Goal: Task Accomplishment & Management: Complete application form

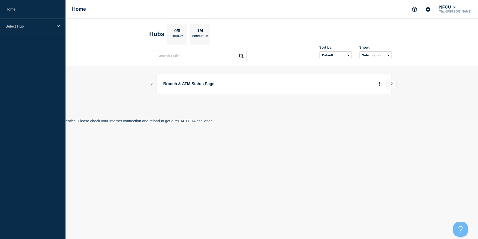
click at [262, 122] on div "Could not connect to the reCAPTCHA service. Please check your internet connecti…" at bounding box center [239, 121] width 478 height 4
click at [42, 30] on div "Select Hub" at bounding box center [33, 26] width 66 height 15
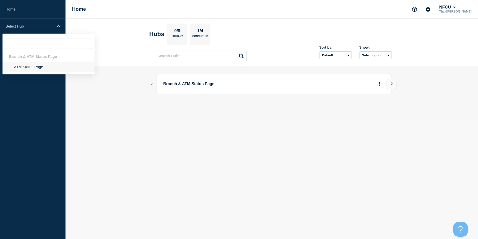
click at [25, 68] on li "ATM Status Page" at bounding box center [49, 67] width 92 height 10
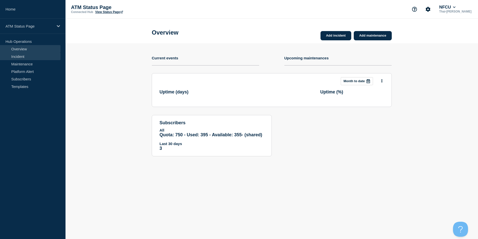
click at [18, 55] on link "Incident" at bounding box center [30, 57] width 61 height 8
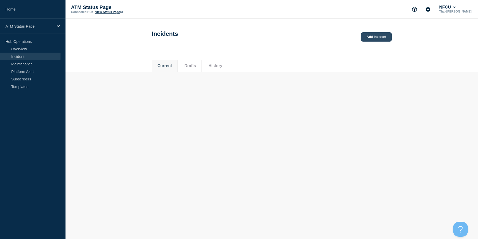
click at [365, 39] on link "Add incident" at bounding box center [376, 36] width 31 height 9
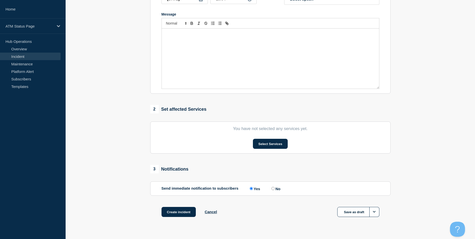
scroll to position [112, 0]
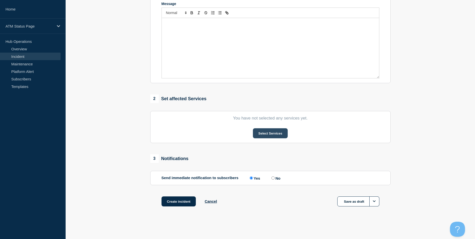
click at [269, 134] on button "Select Services" at bounding box center [270, 133] width 35 height 10
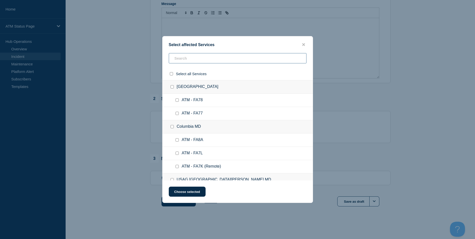
click at [184, 58] on input "text" at bounding box center [238, 58] width 138 height 10
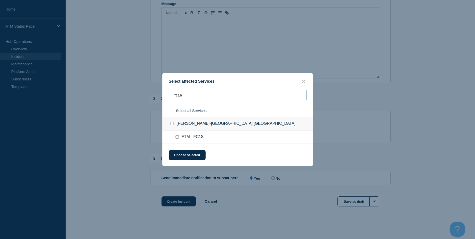
type input "fc1s"
click at [176, 138] on input "ATM - FC1S checkbox" at bounding box center [176, 136] width 3 height 3
checkbox input "true"
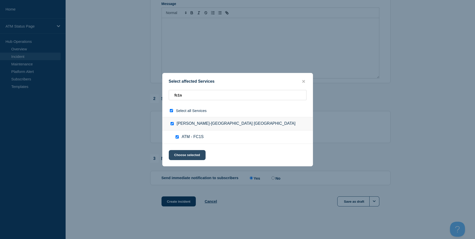
click at [186, 158] on button "Choose selected" at bounding box center [187, 155] width 37 height 10
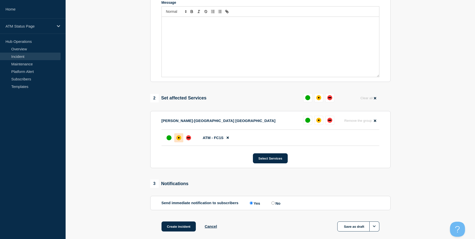
click at [181, 140] on div "affected" at bounding box center [178, 137] width 5 height 5
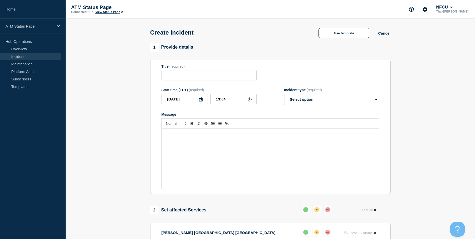
scroll to position [100, 0]
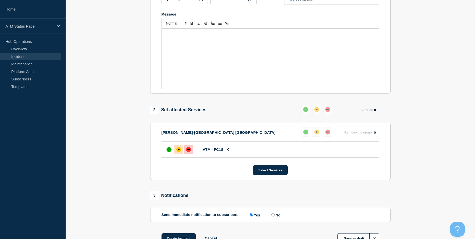
click at [189, 149] on div "down" at bounding box center [188, 149] width 5 height 5
click at [176, 151] on div "affected" at bounding box center [178, 149] width 5 height 5
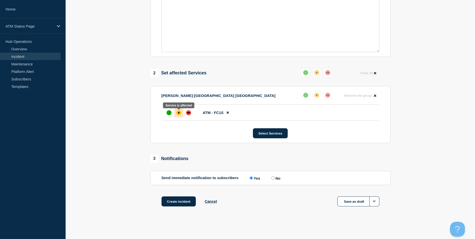
click at [177, 114] on div "affected" at bounding box center [178, 112] width 5 height 5
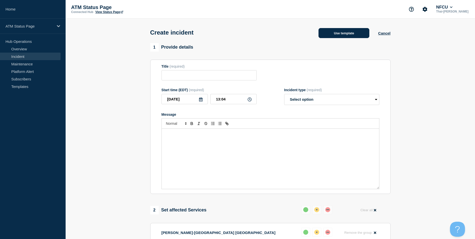
click at [342, 30] on button "Use template" at bounding box center [343, 33] width 51 height 10
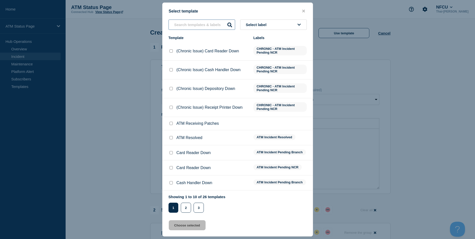
click at [186, 26] on input "text" at bounding box center [201, 25] width 67 height 10
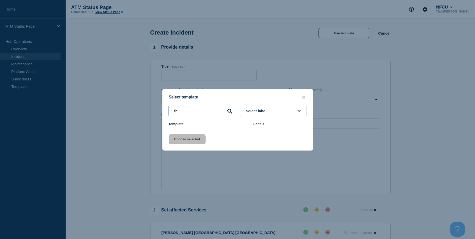
type input "f"
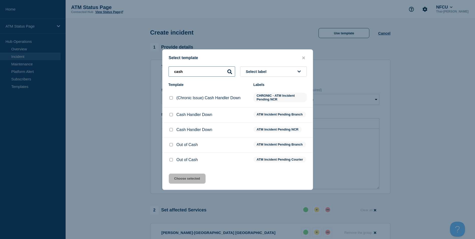
type input "cash"
click at [169, 129] on input "Cash Handler Down checkbox" at bounding box center [170, 129] width 3 height 3
checkbox input "true"
click at [170, 144] on input "Out of Cash checkbox" at bounding box center [170, 144] width 3 height 3
checkbox input "true"
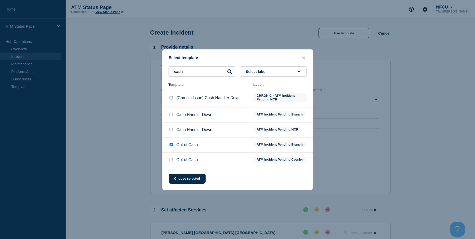
checkbox input "false"
click at [190, 181] on button "Choose selected" at bounding box center [187, 178] width 37 height 10
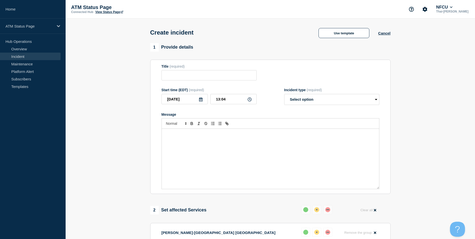
type input "Out of Cash"
select select "identified"
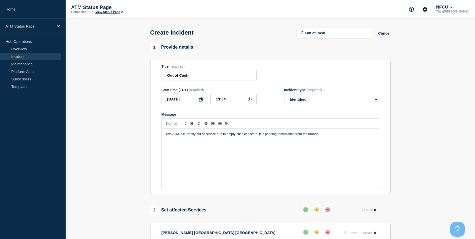
scroll to position [138, 0]
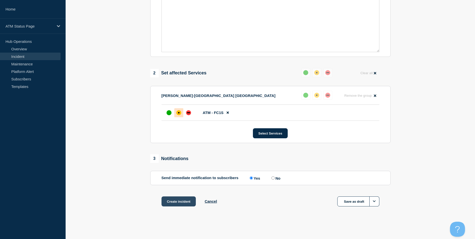
click at [175, 202] on button "Create incident" at bounding box center [178, 201] width 35 height 10
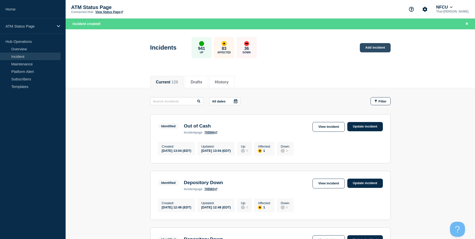
click at [375, 49] on link "Add incident" at bounding box center [375, 47] width 31 height 9
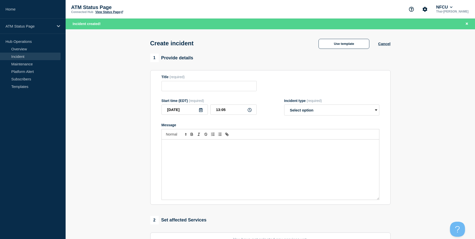
scroll to position [123, 0]
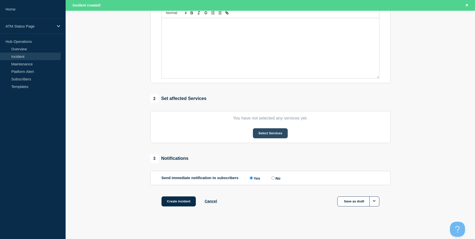
click at [275, 134] on button "Select Services" at bounding box center [270, 133] width 35 height 10
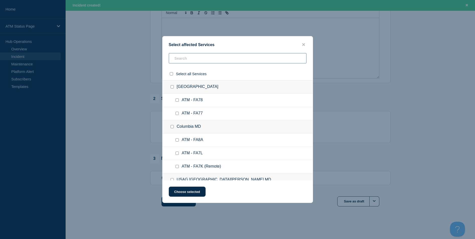
click at [196, 56] on input "text" at bounding box center [238, 58] width 138 height 10
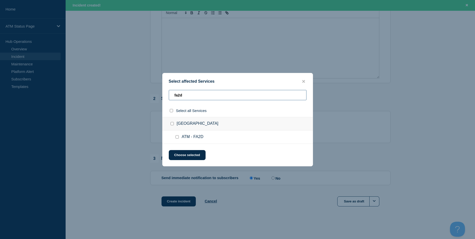
type input "fa2d"
click at [179, 138] on div at bounding box center [177, 136] width 7 height 5
click at [178, 138] on input "ATM - FA2D checkbox" at bounding box center [176, 136] width 3 height 3
checkbox input "true"
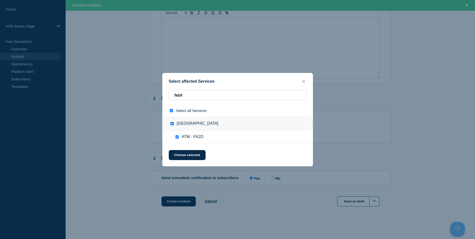
checkbox input "true"
click at [190, 156] on button "Choose selected" at bounding box center [187, 155] width 37 height 10
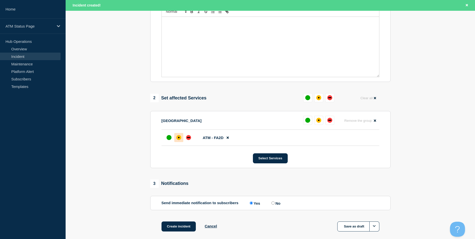
click at [179, 136] on div "affected" at bounding box center [178, 137] width 5 height 5
click at [194, 143] on li "ATM - FA2D" at bounding box center [270, 138] width 218 height 16
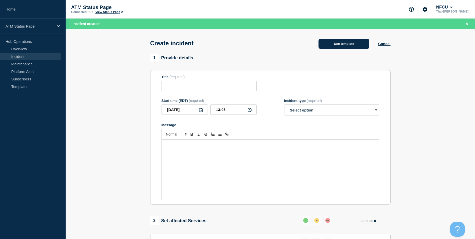
click at [348, 44] on button "Use template" at bounding box center [343, 44] width 51 height 10
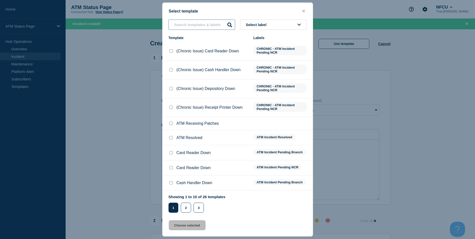
click at [187, 27] on input "text" at bounding box center [201, 25] width 67 height 10
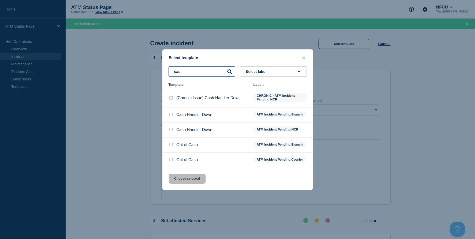
type input "cas"
click at [169, 144] on input "Out of Cash checkbox" at bounding box center [170, 144] width 3 height 3
checkbox input "true"
click at [189, 183] on button "Choose selected" at bounding box center [187, 178] width 37 height 10
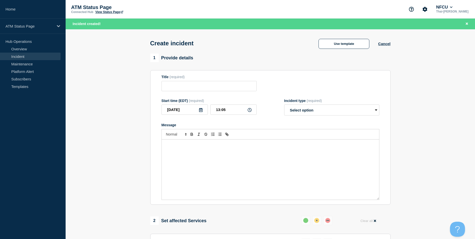
type input "Out of Cash"
select select "identified"
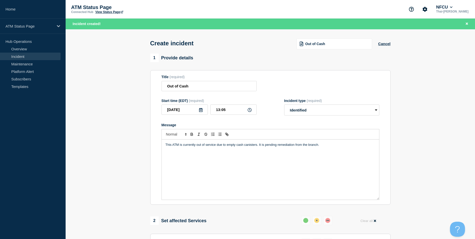
scroll to position [149, 0]
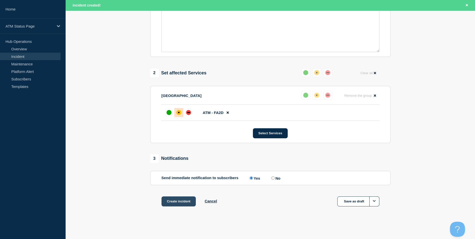
drag, startPoint x: 182, startPoint y: 199, endPoint x: 179, endPoint y: 205, distance: 6.9
click at [181, 200] on button "Create incident" at bounding box center [178, 201] width 35 height 10
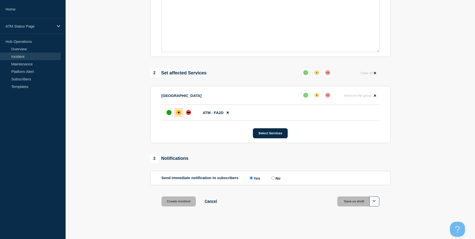
scroll to position [138, 0]
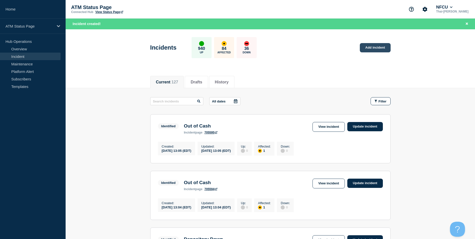
click at [373, 47] on link "Add incident" at bounding box center [375, 47] width 31 height 9
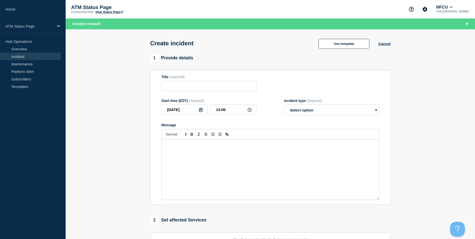
scroll to position [123, 0]
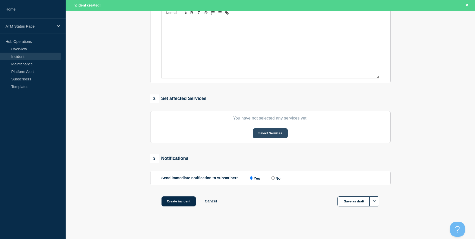
click at [276, 131] on button "Select Services" at bounding box center [270, 133] width 35 height 10
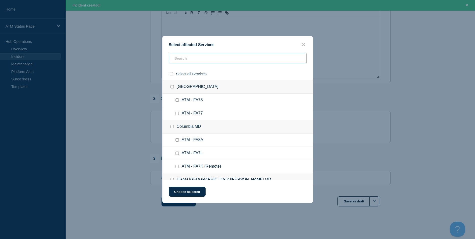
click at [195, 59] on input "text" at bounding box center [238, 58] width 138 height 10
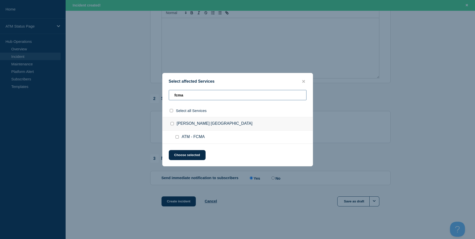
type input "fcma"
click at [176, 138] on input "ATM - FCMA checkbox" at bounding box center [176, 136] width 3 height 3
checkbox input "true"
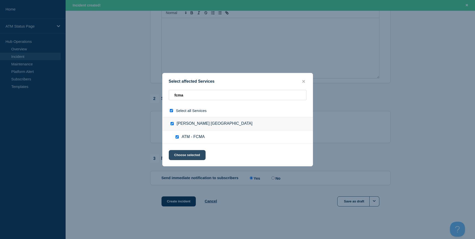
click at [187, 157] on button "Choose selected" at bounding box center [187, 155] width 37 height 10
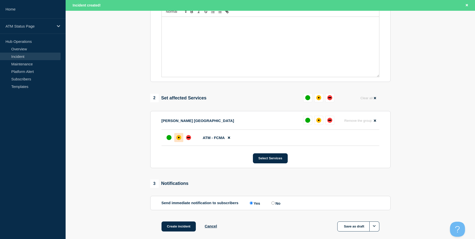
click at [181, 137] on div at bounding box center [178, 137] width 9 height 9
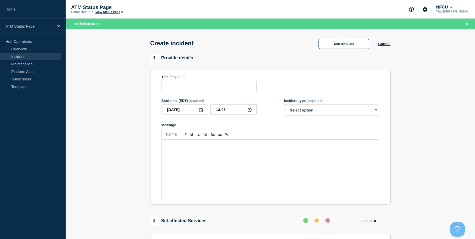
click at [344, 36] on div "Create incident Use template Cancel" at bounding box center [269, 41] width 251 height 25
click at [344, 44] on button "Use template" at bounding box center [343, 44] width 51 height 10
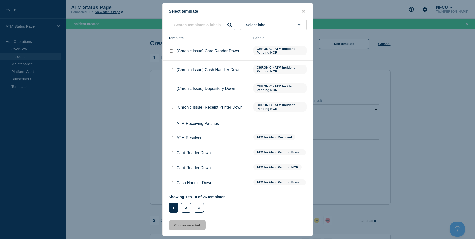
click at [191, 26] on input "text" at bounding box center [201, 25] width 67 height 10
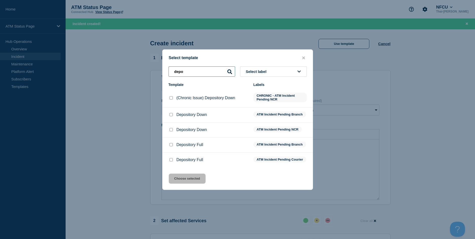
type input "depo"
click at [169, 114] on input "Depository Down checkbox" at bounding box center [170, 114] width 3 height 3
checkbox input "true"
click at [192, 180] on button "Choose selected" at bounding box center [187, 178] width 37 height 10
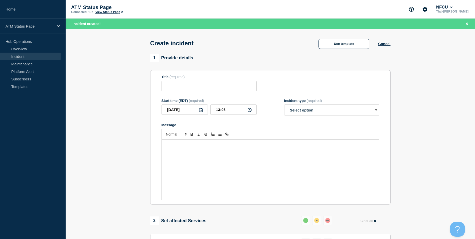
type input "Depository Down"
select select "identified"
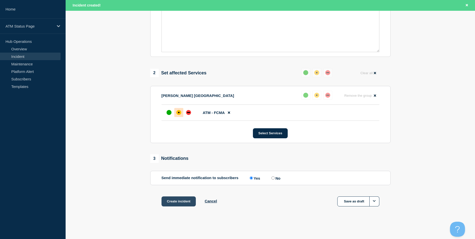
click at [192, 201] on button "Create incident" at bounding box center [178, 201] width 35 height 10
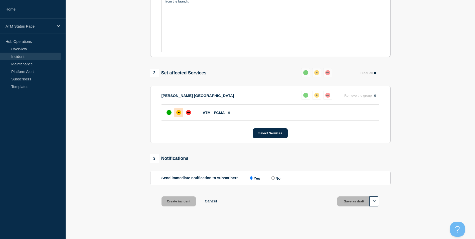
scroll to position [138, 0]
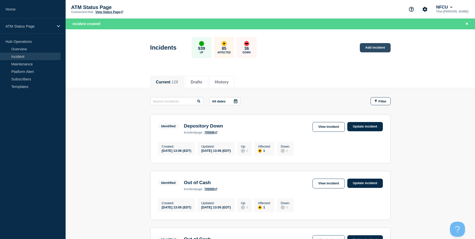
click at [376, 46] on link "Add incident" at bounding box center [375, 47] width 31 height 9
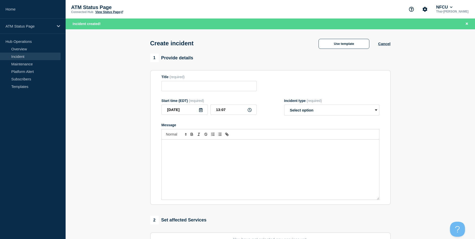
scroll to position [123, 0]
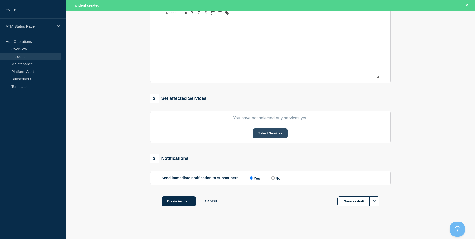
click at [266, 136] on button "Select Services" at bounding box center [270, 133] width 35 height 10
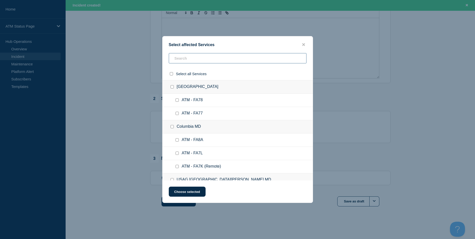
click at [197, 60] on input "text" at bounding box center [238, 58] width 138 height 10
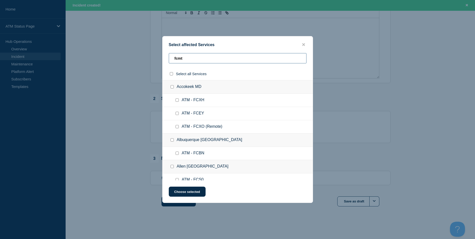
type input "fcmt"
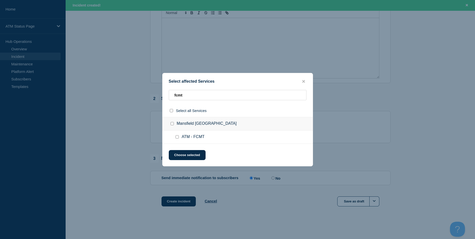
click at [177, 135] on input "ATM - FCMT checkbox" at bounding box center [176, 136] width 3 height 3
checkbox input "true"
click at [181, 156] on button "Choose selected" at bounding box center [187, 155] width 37 height 10
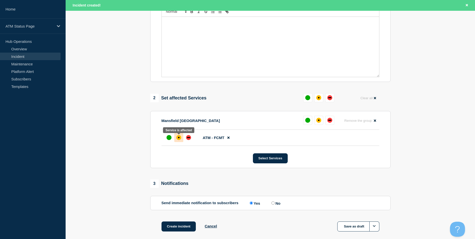
click at [180, 140] on div "affected" at bounding box center [178, 137] width 5 height 5
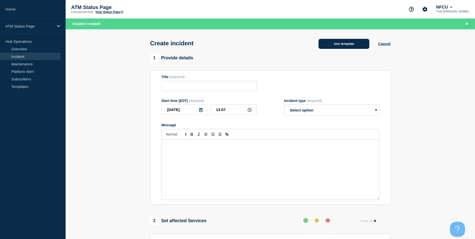
click at [349, 47] on button "Use template" at bounding box center [343, 44] width 51 height 10
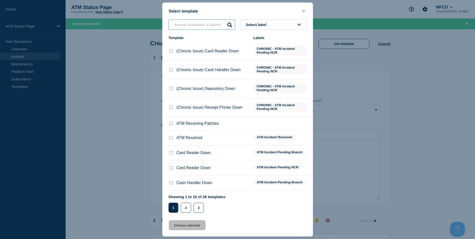
click at [196, 27] on input "text" at bounding box center [201, 25] width 67 height 10
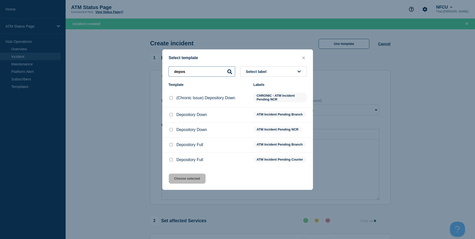
type input "depos"
click at [171, 113] on input "Depository Down checkbox" at bounding box center [170, 114] width 3 height 3
checkbox input "true"
click at [186, 183] on button "Choose selected" at bounding box center [187, 178] width 37 height 10
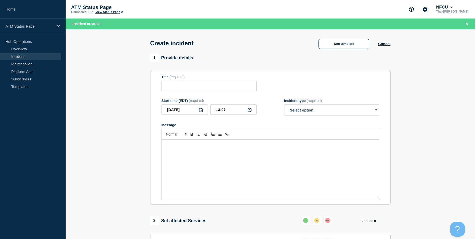
type input "Depository Down"
select select "identified"
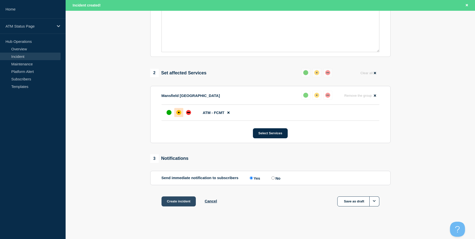
click at [187, 198] on button "Create incident" at bounding box center [178, 201] width 35 height 10
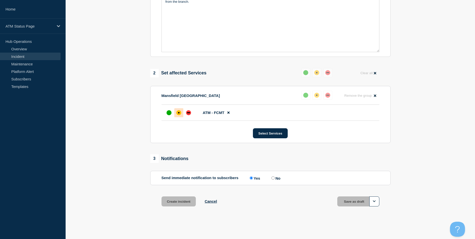
scroll to position [138, 0]
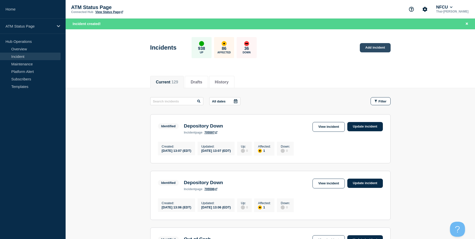
click at [377, 47] on link "Add incident" at bounding box center [375, 47] width 31 height 9
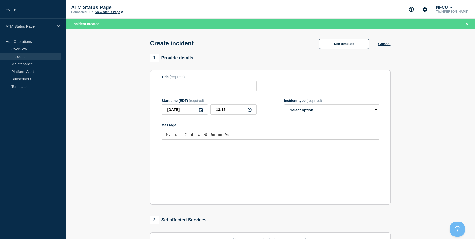
scroll to position [100, 0]
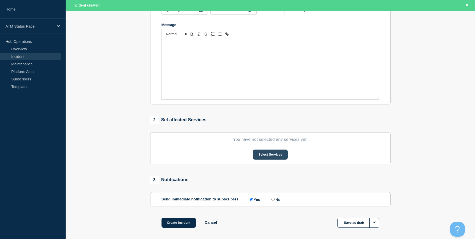
click at [269, 156] on button "Select Services" at bounding box center [270, 154] width 35 height 10
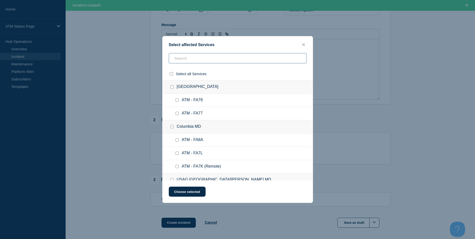
click at [187, 61] on input "text" at bounding box center [238, 58] width 138 height 10
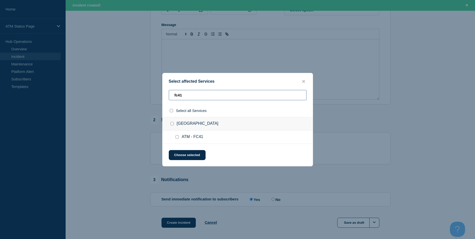
type input "fc41"
click at [177, 136] on input "ATM - FC41 checkbox" at bounding box center [176, 136] width 3 height 3
checkbox input "true"
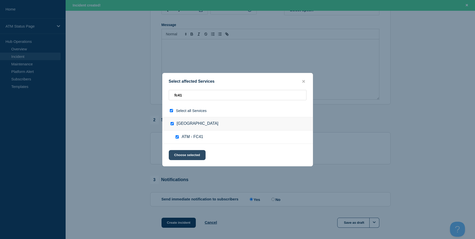
click at [189, 154] on button "Choose selected" at bounding box center [187, 155] width 37 height 10
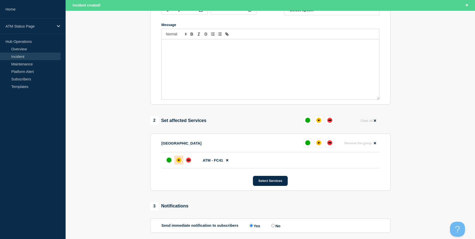
click at [180, 159] on div at bounding box center [178, 159] width 9 height 9
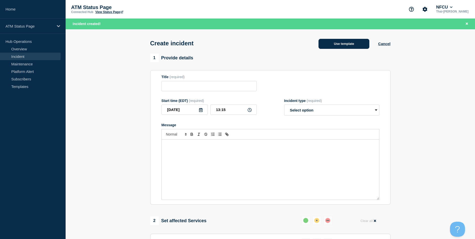
click at [354, 47] on button "Use template" at bounding box center [343, 44] width 51 height 10
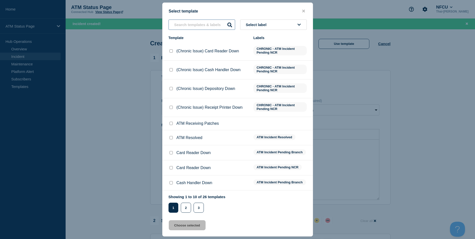
click at [198, 25] on input "text" at bounding box center [201, 25] width 67 height 10
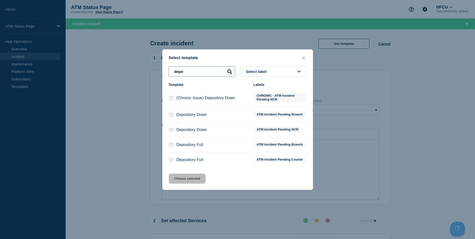
type input "depo"
click at [170, 143] on input "Depository Full checkbox" at bounding box center [170, 144] width 3 height 3
checkbox input "true"
click at [192, 179] on button "Choose selected" at bounding box center [187, 178] width 37 height 10
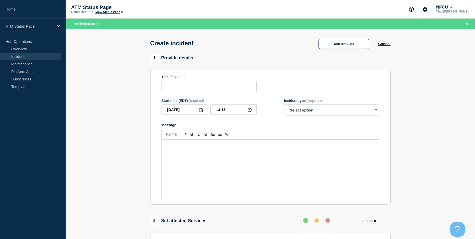
type input "Depository Full"
select select "identified"
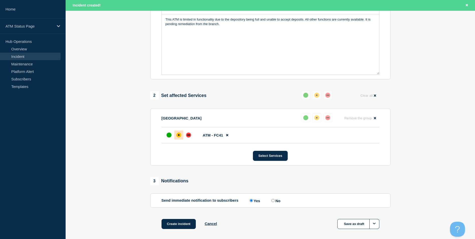
scroll to position [149, 0]
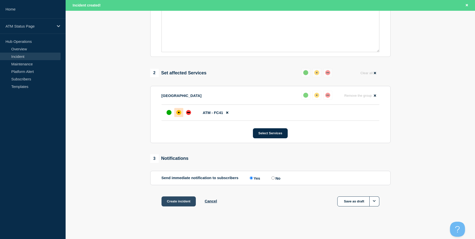
click at [185, 203] on button "Create incident" at bounding box center [178, 201] width 35 height 10
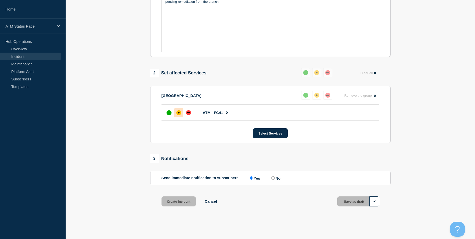
scroll to position [138, 0]
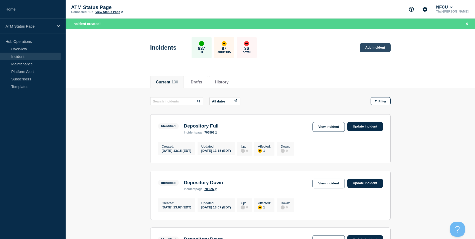
click at [383, 48] on link "Add incident" at bounding box center [375, 47] width 31 height 9
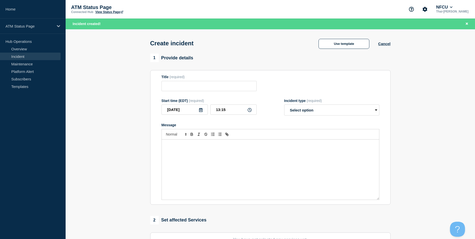
scroll to position [100, 0]
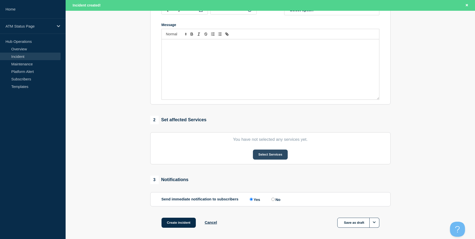
click at [269, 155] on button "Select Services" at bounding box center [270, 154] width 35 height 10
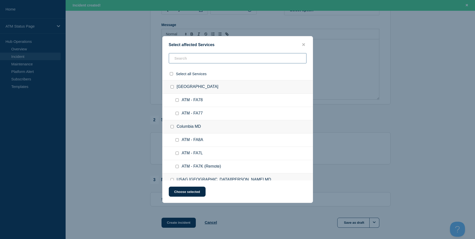
click at [192, 57] on input "text" at bounding box center [238, 58] width 138 height 10
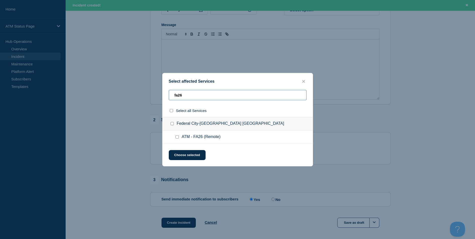
type input "fa26"
click at [175, 137] on input "ATM - FA26 (Remote) checkbox" at bounding box center [176, 136] width 3 height 3
checkbox input "true"
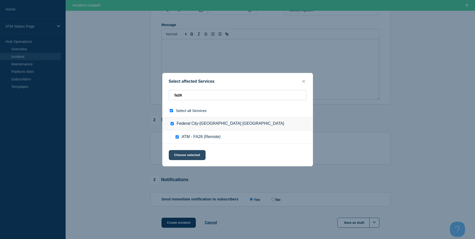
click at [185, 149] on div "Select affected Services fa26 Select all Services Federal City-[GEOGRAPHIC_DATA…" at bounding box center [237, 119] width 151 height 93
click at [185, 151] on button "Choose selected" at bounding box center [187, 155] width 37 height 10
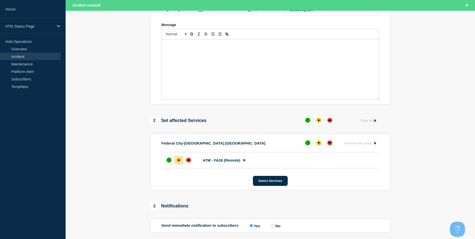
click at [180, 162] on div "affected" at bounding box center [178, 159] width 5 height 5
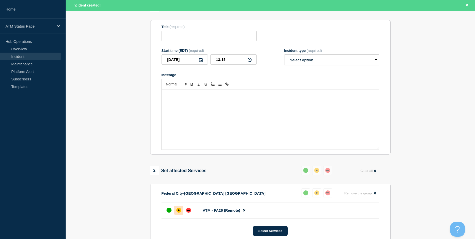
scroll to position [0, 0]
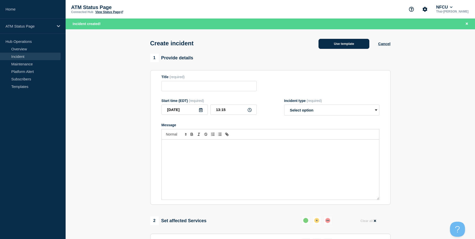
click at [340, 43] on button "Use template" at bounding box center [343, 44] width 51 height 10
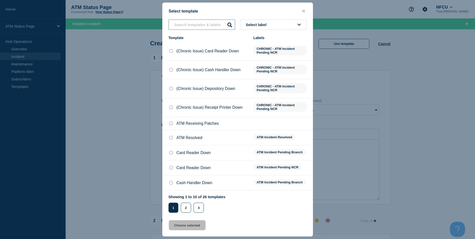
click at [192, 22] on input "text" at bounding box center [201, 25] width 67 height 10
click at [194, 27] on input "text" at bounding box center [201, 25] width 67 height 10
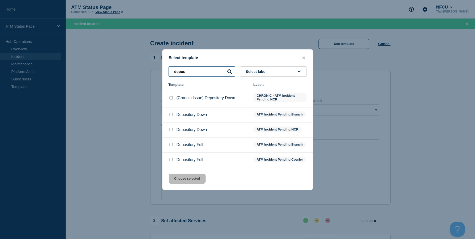
type input "depos"
click at [171, 128] on input "Depository Down checkbox" at bounding box center [170, 129] width 3 height 3
checkbox input "true"
click at [189, 183] on button "Choose selected" at bounding box center [187, 178] width 37 height 10
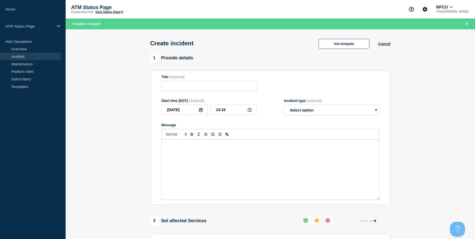
type input "Depository Down"
select select "identified"
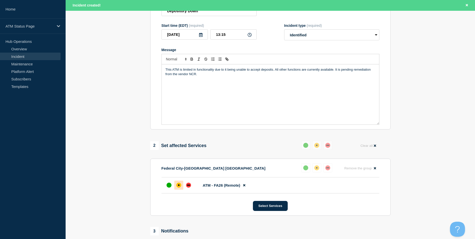
scroll to position [149, 0]
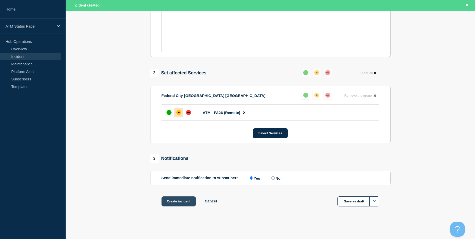
click at [182, 202] on button "Create incident" at bounding box center [178, 201] width 35 height 10
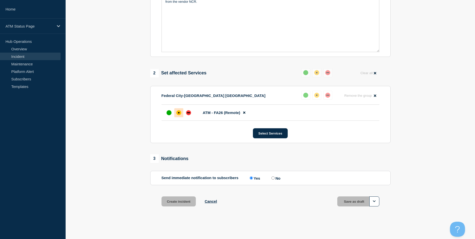
scroll to position [138, 0]
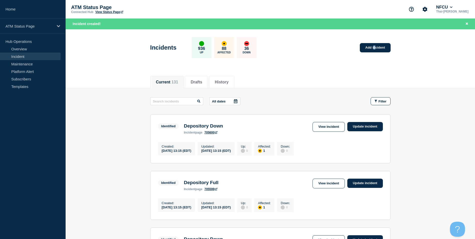
click at [373, 54] on div "Incidents 936 Up 88 Affected 36 Down Add incident" at bounding box center [269, 46] width 251 height 31
drag, startPoint x: 373, startPoint y: 54, endPoint x: 373, endPoint y: 47, distance: 6.5
click at [373, 47] on link "Add incident" at bounding box center [375, 47] width 31 height 9
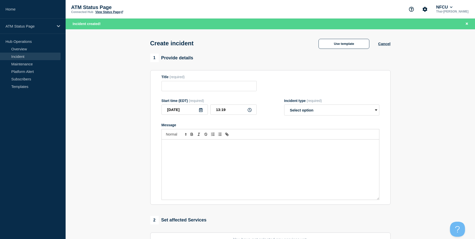
scroll to position [123, 0]
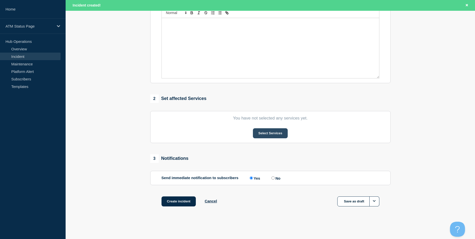
click at [263, 132] on button "Select Services" at bounding box center [270, 133] width 35 height 10
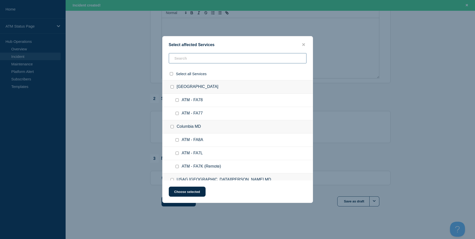
click at [189, 63] on input "text" at bounding box center [238, 58] width 138 height 10
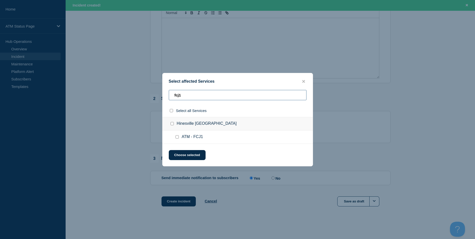
type input "fcj1"
click at [178, 137] on input "ATM - FCJ1 checkbox" at bounding box center [176, 136] width 3 height 3
checkbox input "true"
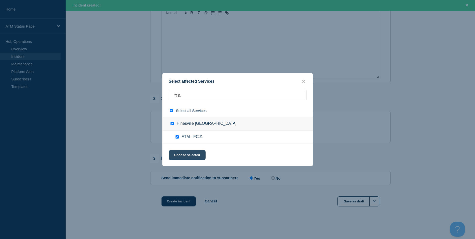
click at [186, 157] on button "Choose selected" at bounding box center [187, 155] width 37 height 10
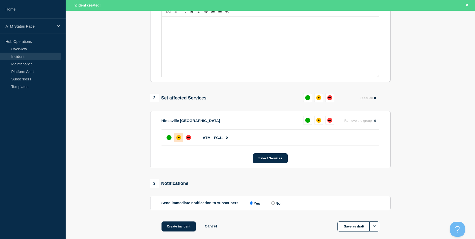
click at [179, 138] on div "affected" at bounding box center [179, 138] width 2 height 2
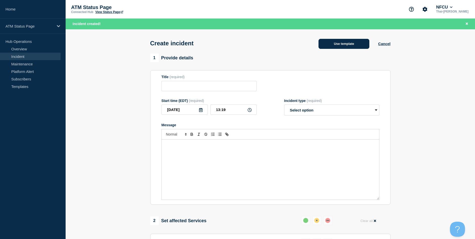
click at [342, 39] on button "Use template" at bounding box center [343, 44] width 51 height 10
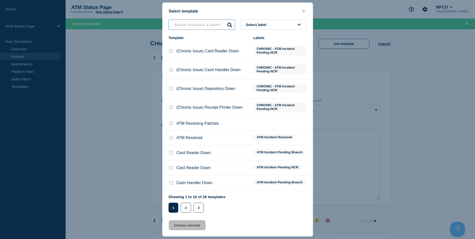
click at [207, 25] on input "text" at bounding box center [201, 25] width 67 height 10
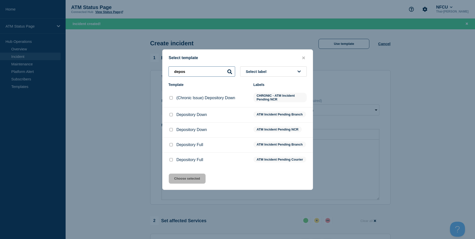
type input "depos"
click at [167, 112] on li "Depository Down ATM Incident Pending Branch" at bounding box center [237, 114] width 150 height 15
click at [170, 113] on input "Depository Down checkbox" at bounding box center [170, 114] width 3 height 3
checkbox input "true"
click at [192, 178] on button "Choose selected" at bounding box center [187, 178] width 37 height 10
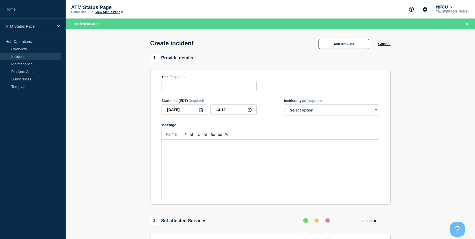
type input "Depository Down"
select select "identified"
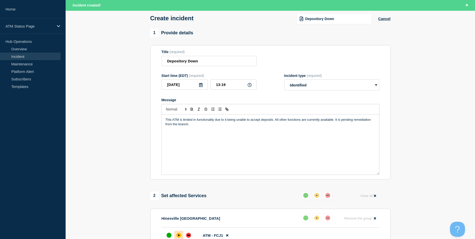
scroll to position [149, 0]
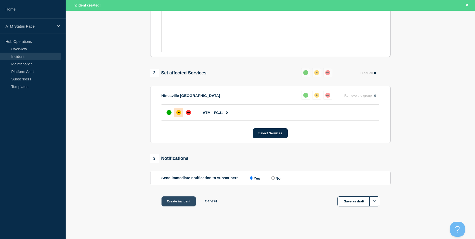
click at [182, 197] on button "Create incident" at bounding box center [178, 201] width 35 height 10
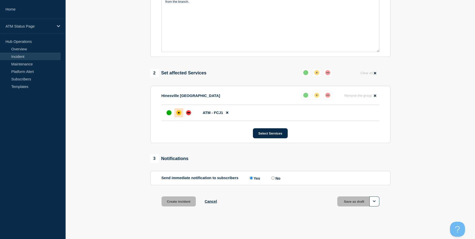
scroll to position [138, 0]
